Goal: Task Accomplishment & Management: Use online tool/utility

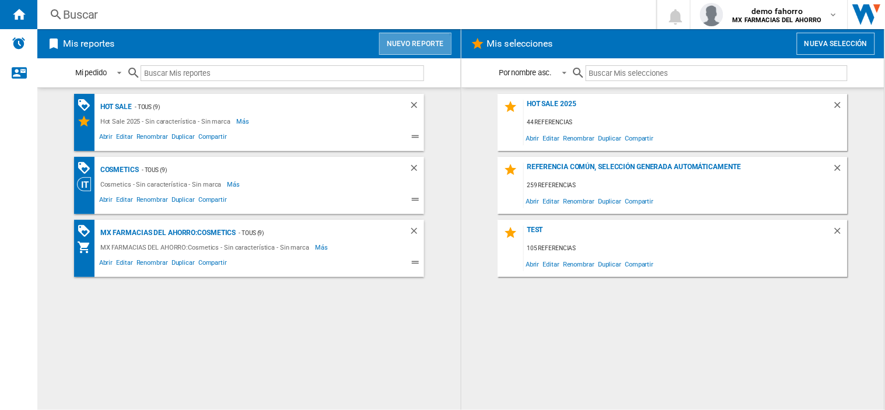
click at [413, 44] on button "Nuevo reporte" at bounding box center [415, 44] width 72 height 22
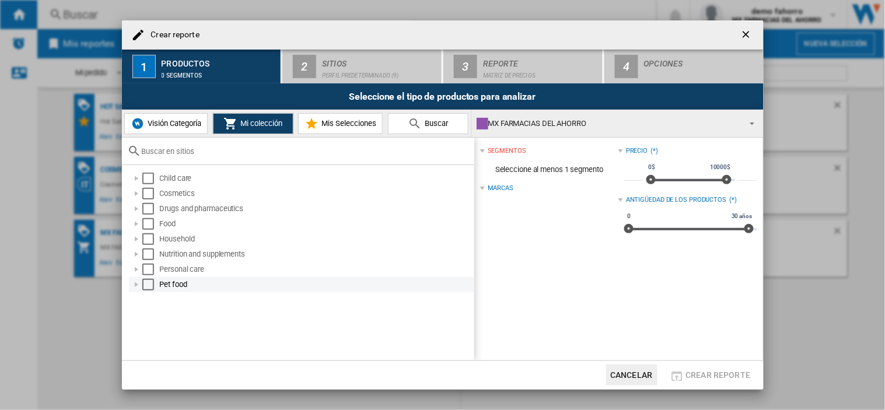
click at [144, 286] on div "Select" at bounding box center [148, 285] width 12 height 12
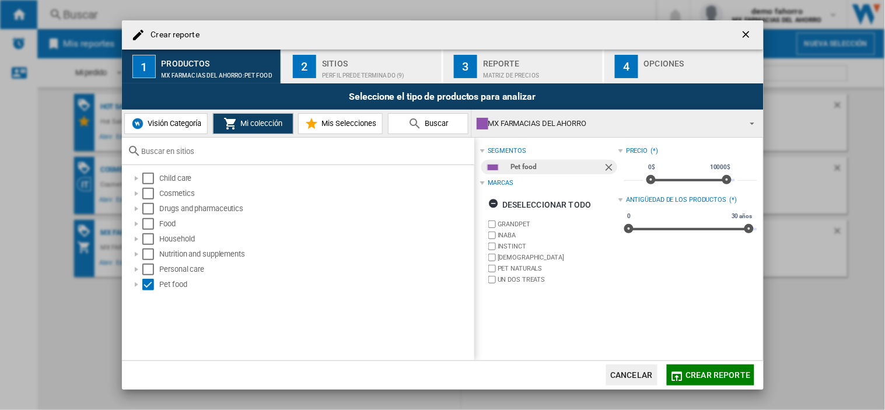
click at [344, 67] on div "Perfil predeterminado (9)" at bounding box center [379, 73] width 115 height 12
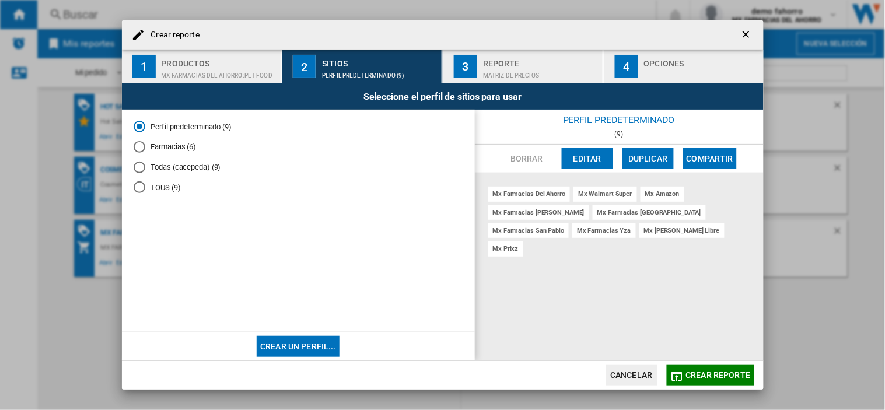
click at [596, 162] on button "Editar" at bounding box center [587, 158] width 51 height 21
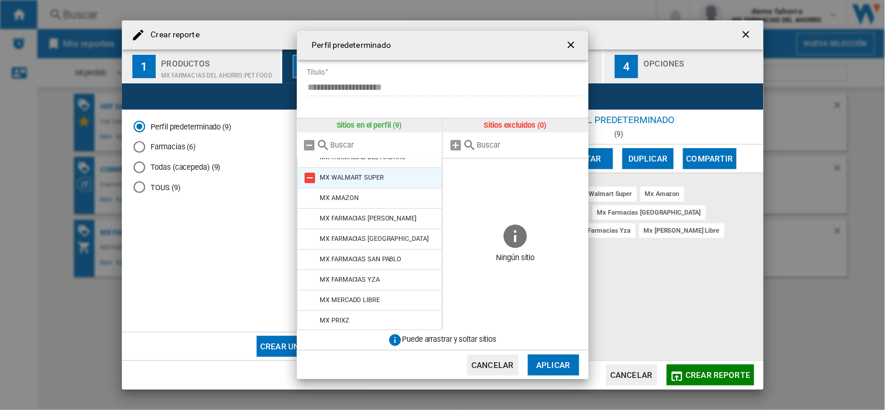
scroll to position [14, 0]
click at [575, 50] on ng-md-icon "getI18NText('BUTTONS.CLOSE_DIALOG')" at bounding box center [573, 46] width 14 height 14
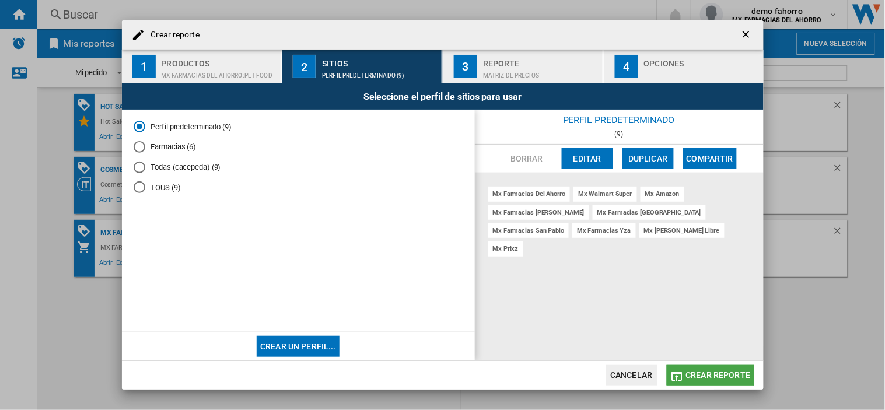
click at [744, 375] on span "Crear reporte" at bounding box center [718, 375] width 65 height 9
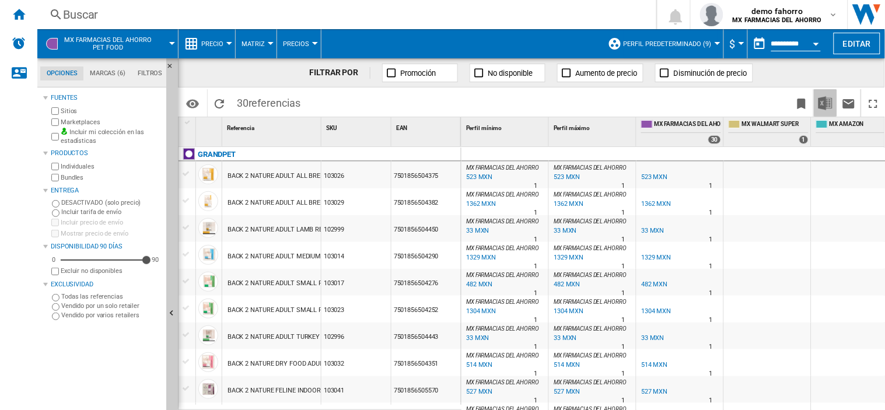
click at [823, 104] on img "Descargar en Excel" at bounding box center [826, 103] width 14 height 14
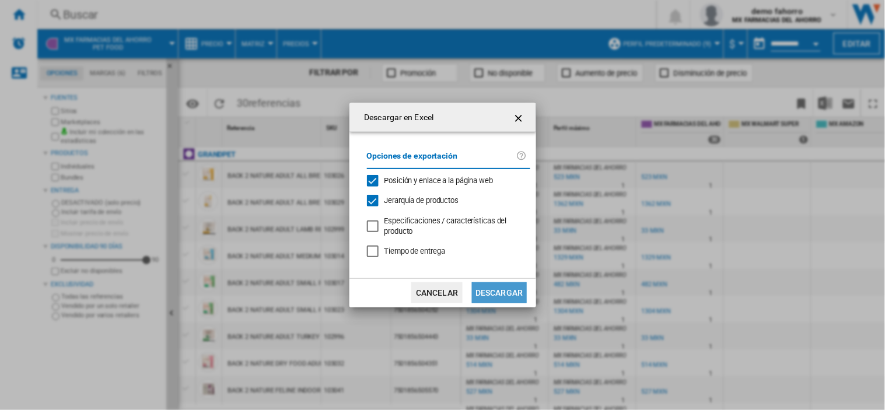
click at [502, 292] on button "Descargar" at bounding box center [499, 292] width 54 height 21
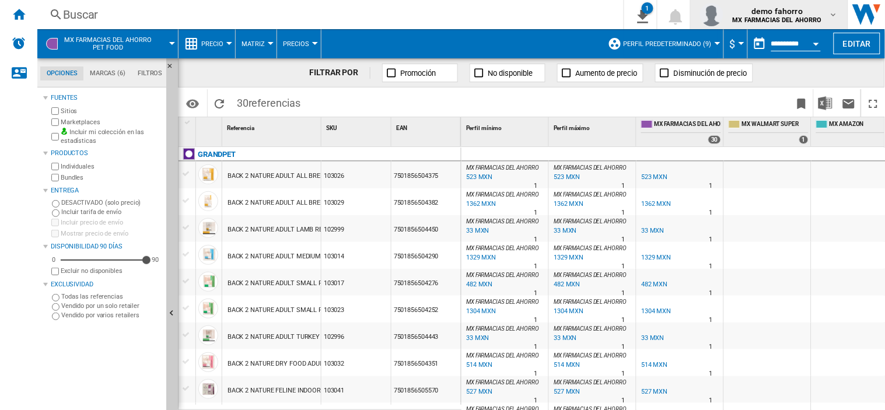
click at [791, 23] on b "MX FARMACIAS DEL AHORRO" at bounding box center [777, 20] width 89 height 8
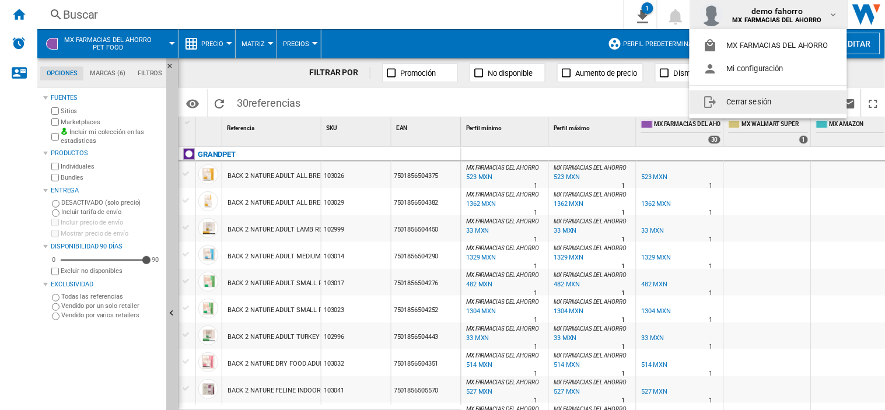
click at [759, 106] on button "Cerrar sesión" at bounding box center [769, 101] width 158 height 23
